Goal: Task Accomplishment & Management: Use online tool/utility

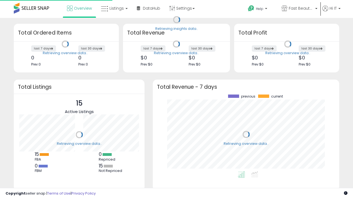
scroll to position [77, 176]
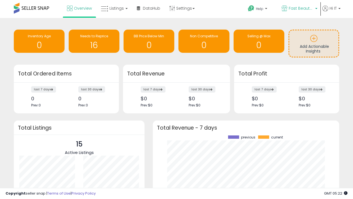
click at [299, 9] on span "Fast Beauty ([GEOGRAPHIC_DATA])" at bounding box center [301, 9] width 25 height 6
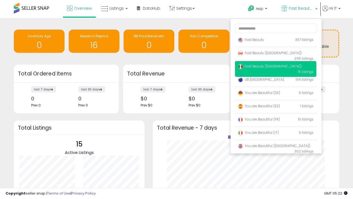
click at [276, 41] on p "Fast Beauty 397 listings" at bounding box center [275, 40] width 81 height 11
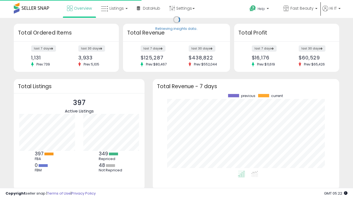
scroll to position [77, 176]
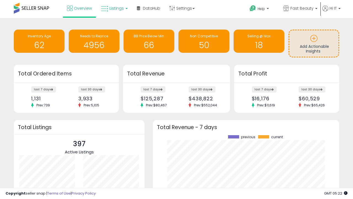
click at [114, 8] on span "Listings" at bounding box center [117, 9] width 14 height 6
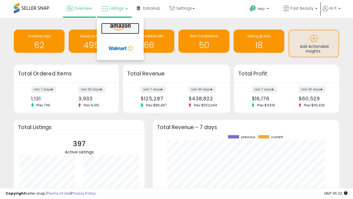
click at [120, 27] on icon at bounding box center [120, 27] width 24 height 7
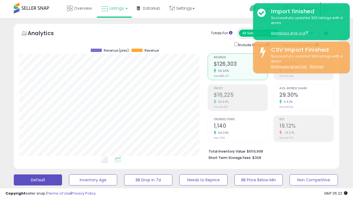
scroll to position [113, 188]
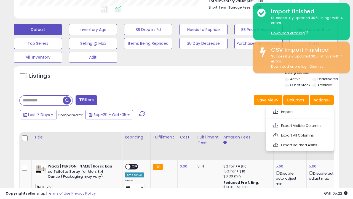
click at [276, 111] on span at bounding box center [275, 111] width 5 height 4
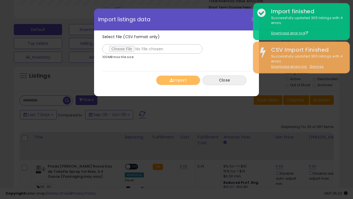
type input "**********"
click at [178, 80] on button "Import" at bounding box center [178, 80] width 44 height 10
